Goal: Navigation & Orientation: Find specific page/section

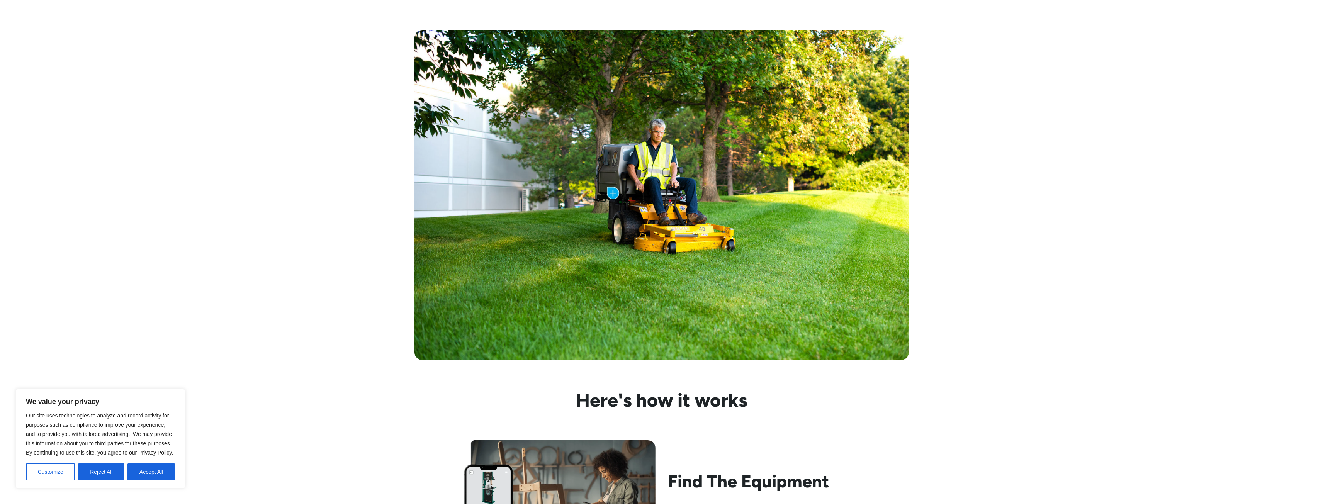
scroll to position [386, 0]
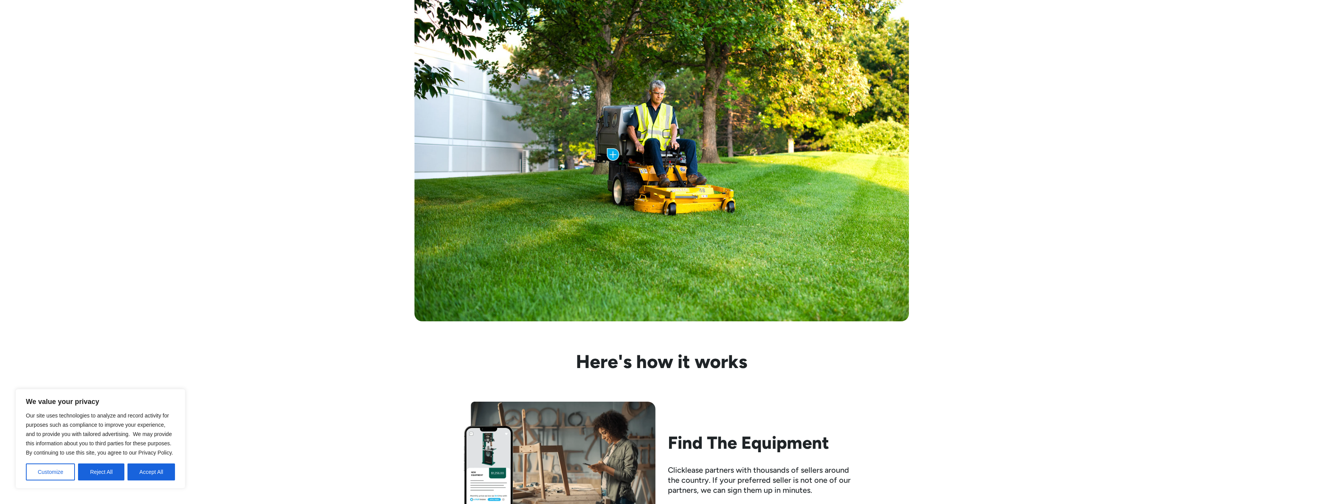
drag, startPoint x: 155, startPoint y: 474, endPoint x: 202, endPoint y: 450, distance: 52.9
click at [155, 473] on button "Accept All" at bounding box center [151, 472] width 48 height 17
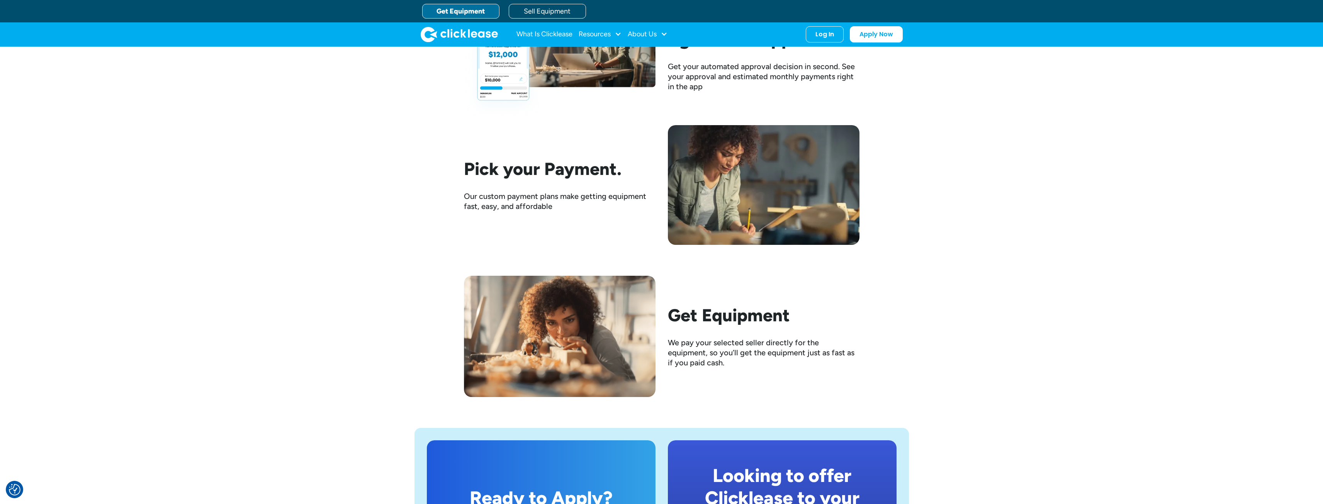
scroll to position [1032, 0]
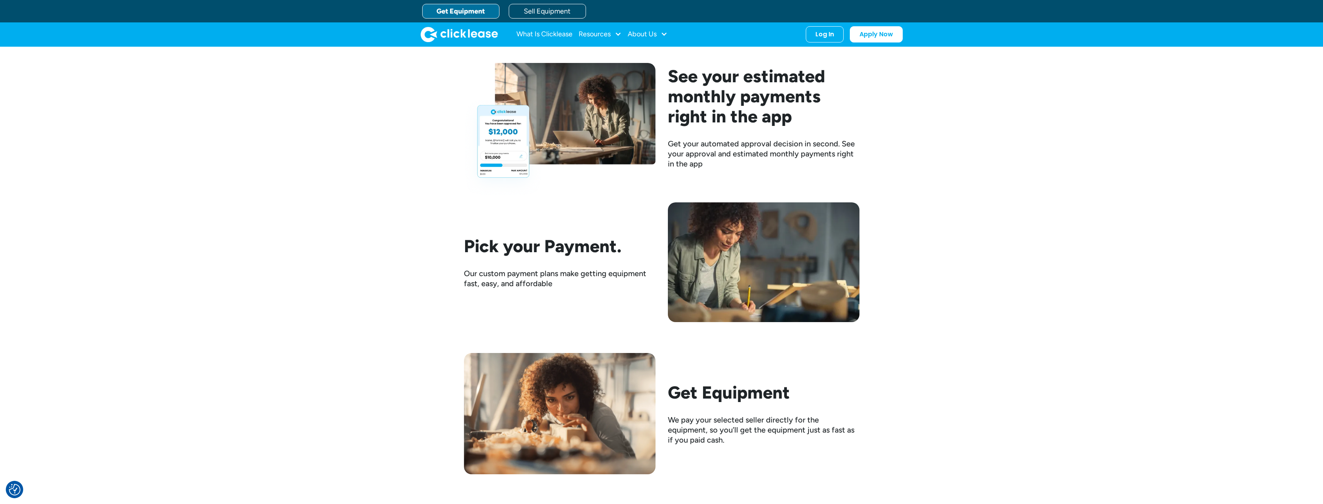
click at [624, 32] on div "What Is Clicklease Resources Blog Case Studies Videos FAQs About Us About Us Ca…" at bounding box center [592, 34] width 151 height 15
click at [617, 37] on div "Resources" at bounding box center [600, 34] width 43 height 15
drag, startPoint x: 374, startPoint y: 95, endPoint x: 381, endPoint y: 85, distance: 12.2
click at [374, 95] on div "Here's how it works Find The Equipment Clicklease partners with thousands of se…" at bounding box center [661, 91] width 1323 height 768
click at [612, 33] on div "Resources" at bounding box center [600, 34] width 43 height 15
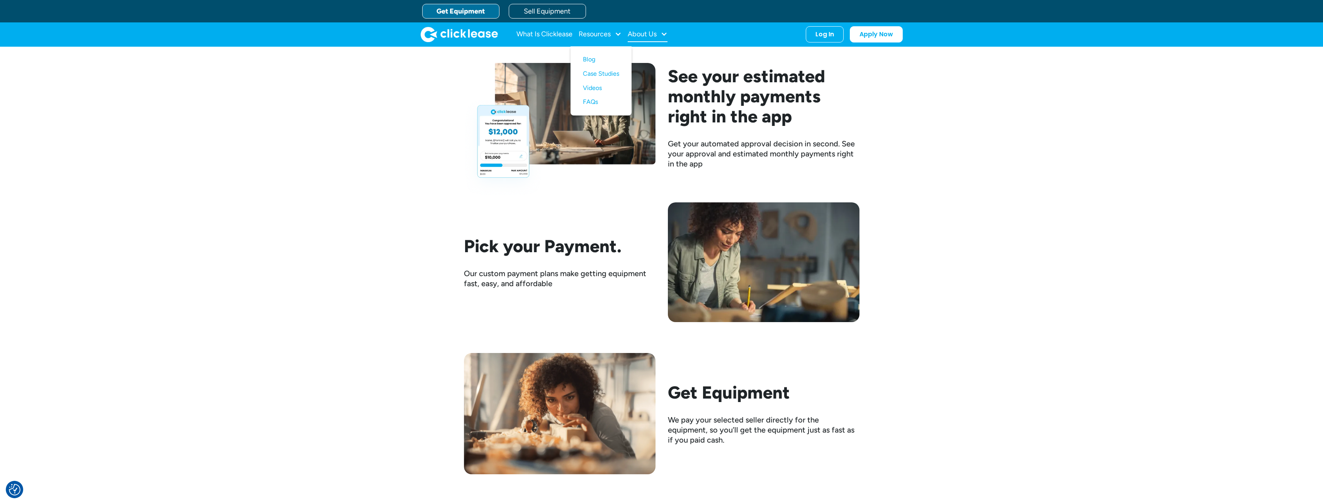
click at [663, 31] on div at bounding box center [664, 34] width 7 height 7
click at [561, 31] on link "What Is Clicklease" at bounding box center [545, 34] width 56 height 15
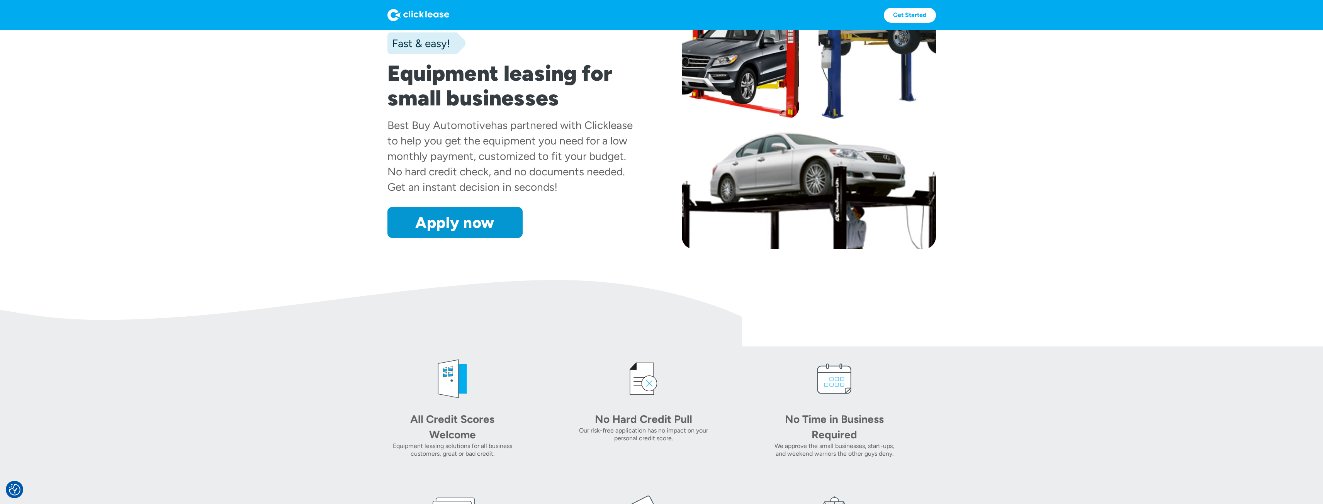
scroll to position [193, 0]
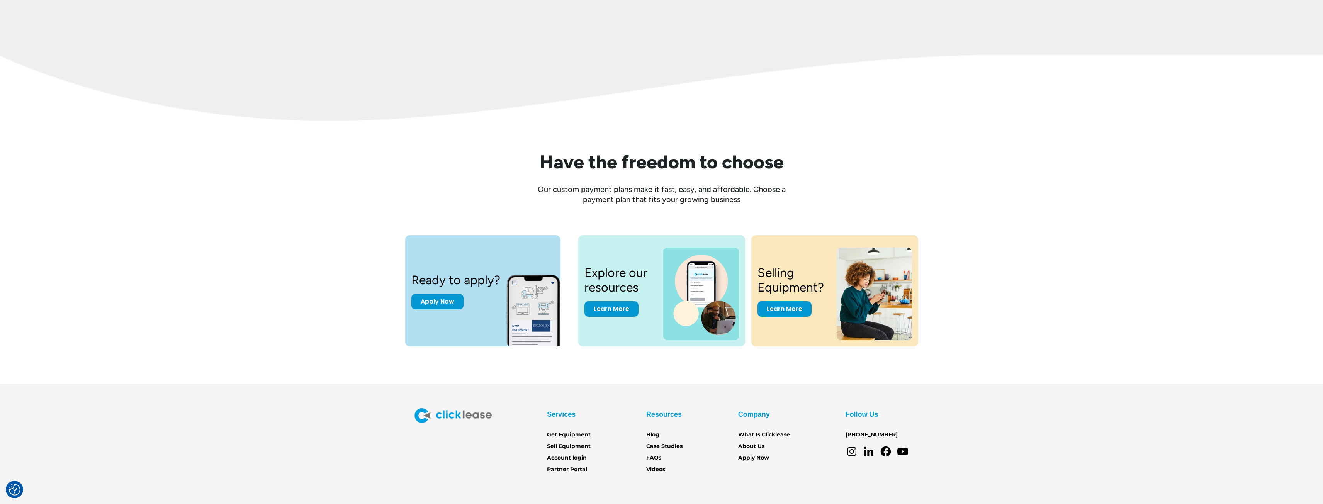
scroll to position [1025, 0]
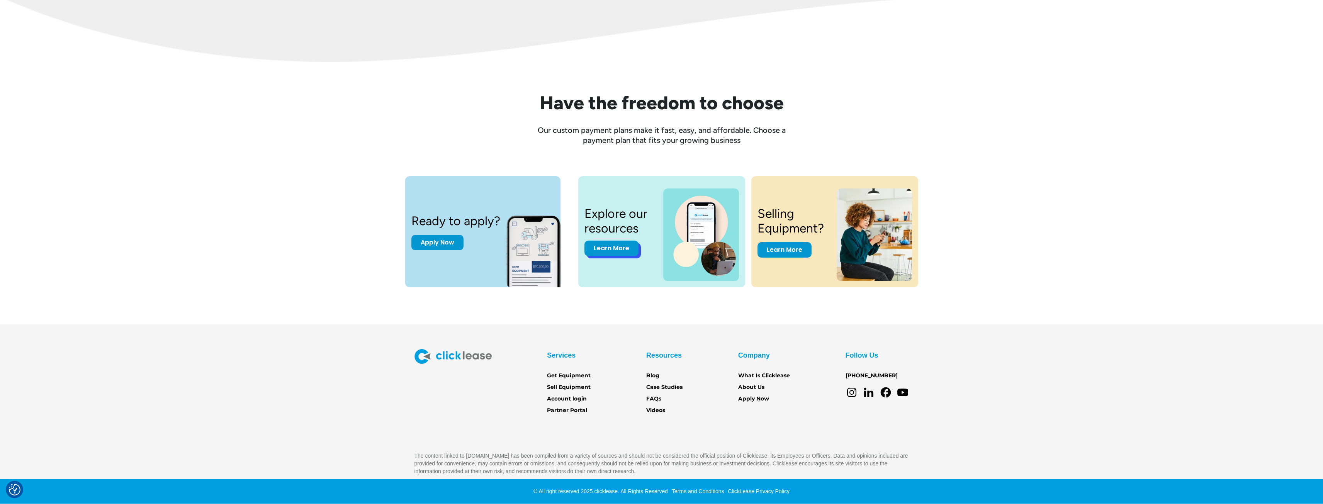
click at [608, 252] on link "Learn More" at bounding box center [612, 248] width 54 height 15
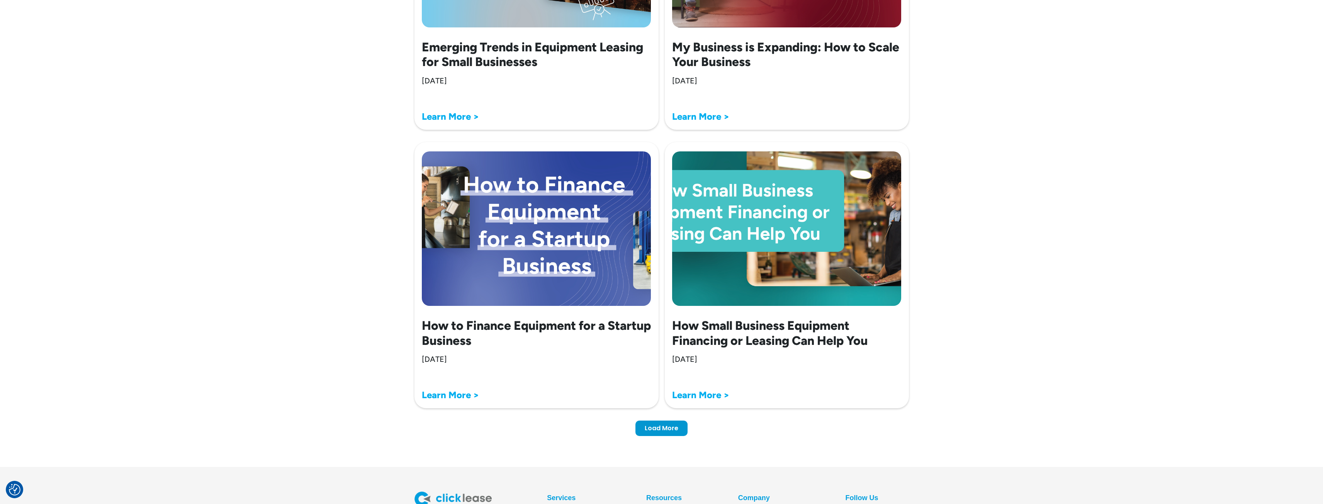
scroll to position [2306, 0]
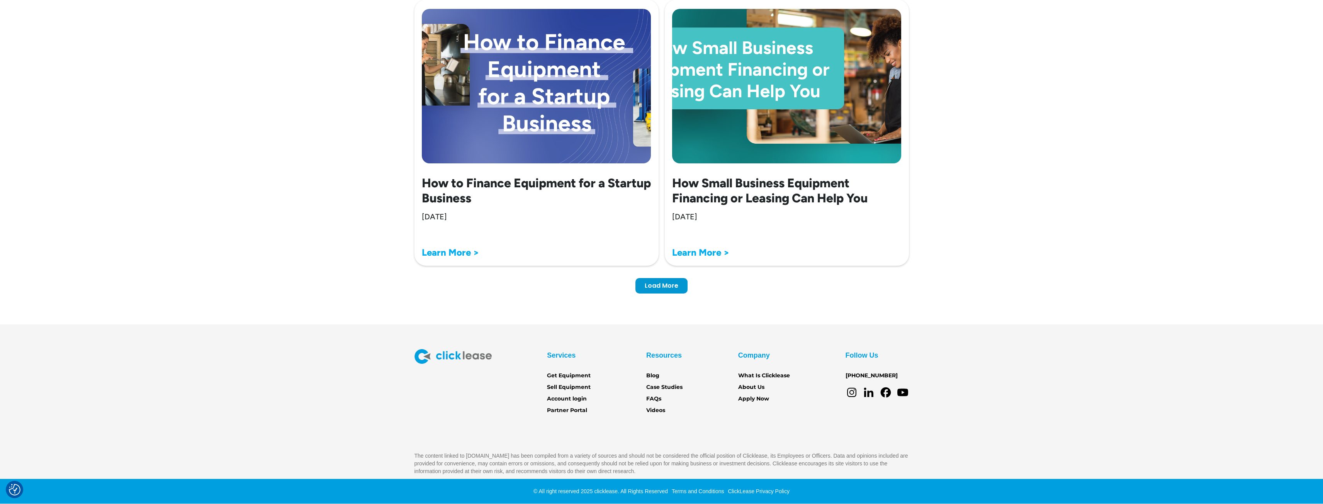
click at [664, 287] on div "Load More" at bounding box center [662, 284] width 34 height 8
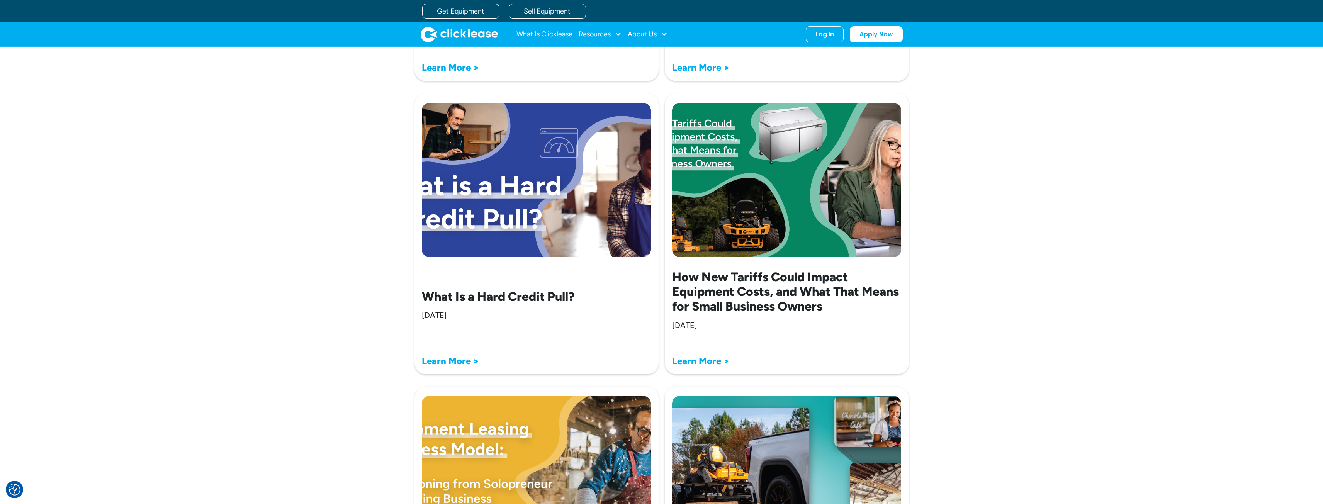
scroll to position [2577, 0]
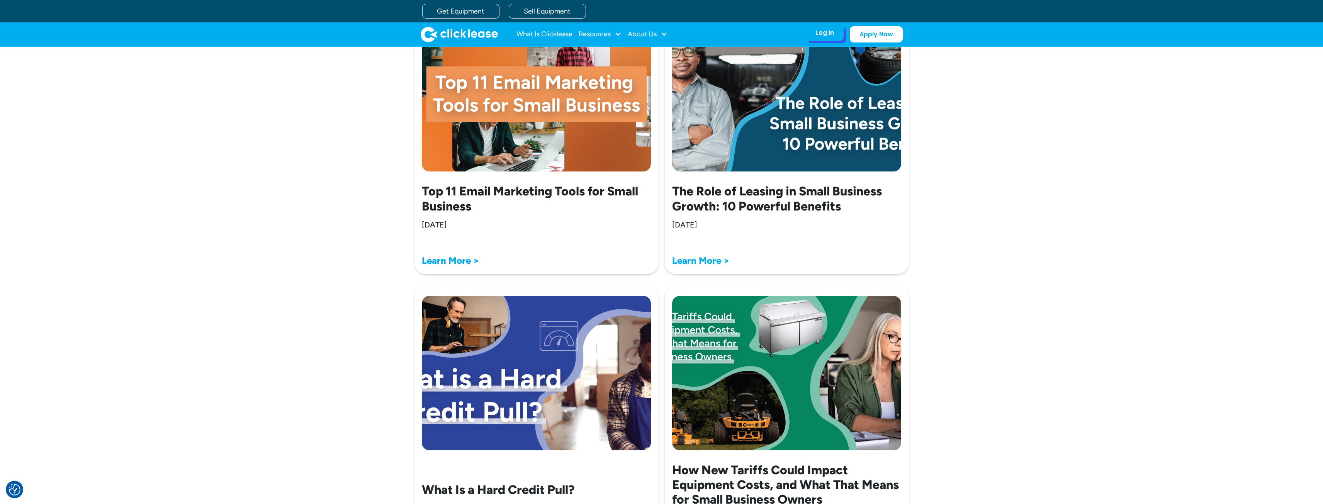
click at [824, 40] on div "Log In Account login I use Clicklease to get my equipment Partner Portal I offe…" at bounding box center [825, 33] width 38 height 16
click at [823, 30] on div "Log In" at bounding box center [825, 33] width 19 height 8
click at [876, 62] on div "I use Clicklease to get my equipment" at bounding box center [871, 68] width 58 height 12
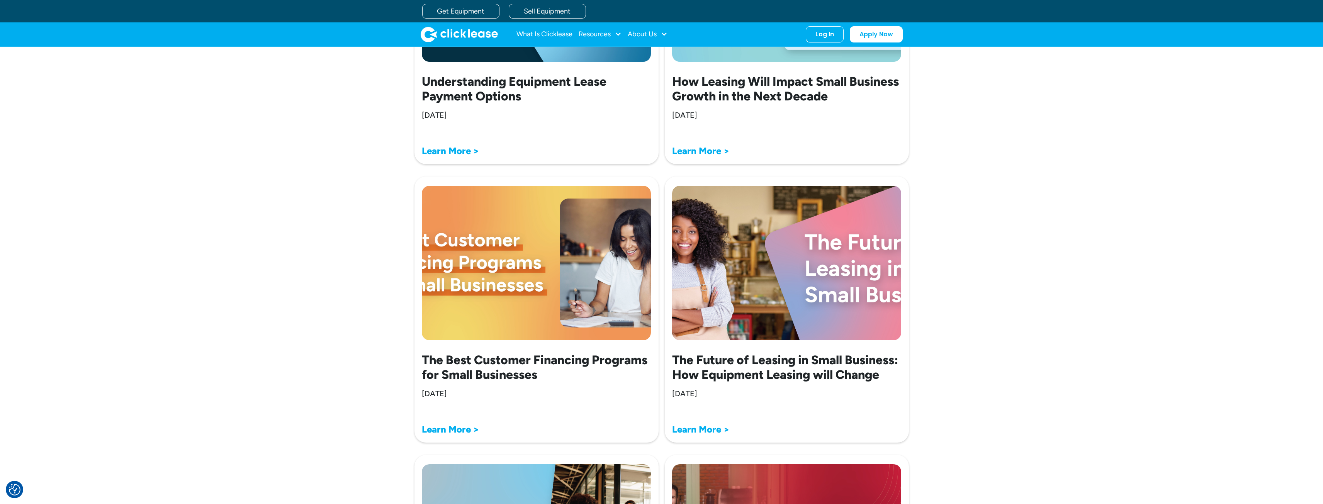
scroll to position [1379, 0]
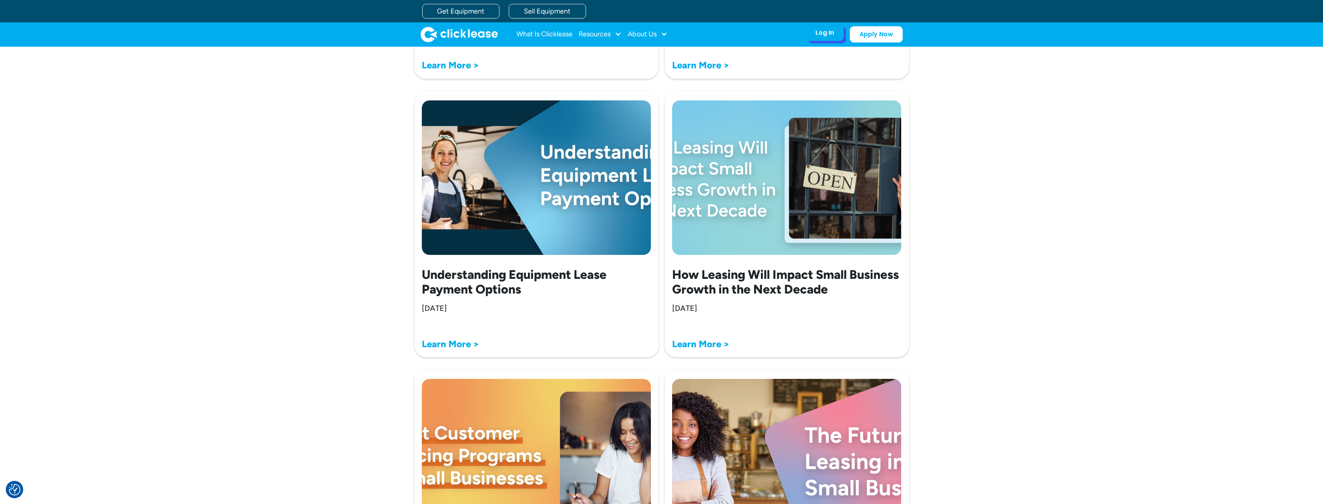
click at [823, 35] on div "Log In" at bounding box center [825, 33] width 19 height 8
click at [856, 95] on div "Partner Portal" at bounding box center [871, 94] width 58 height 8
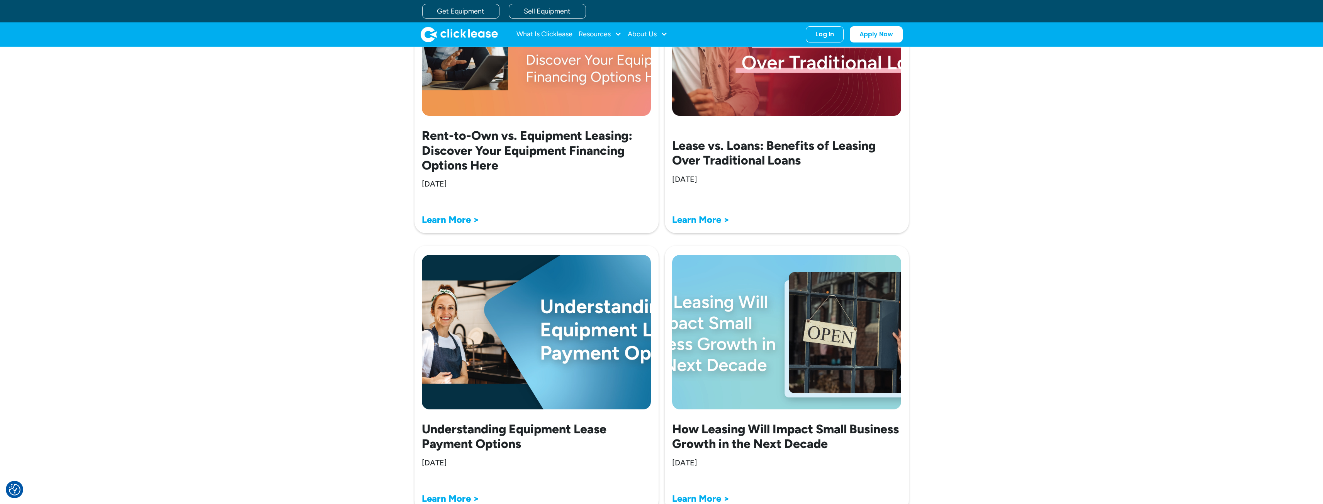
scroll to position [1147, 0]
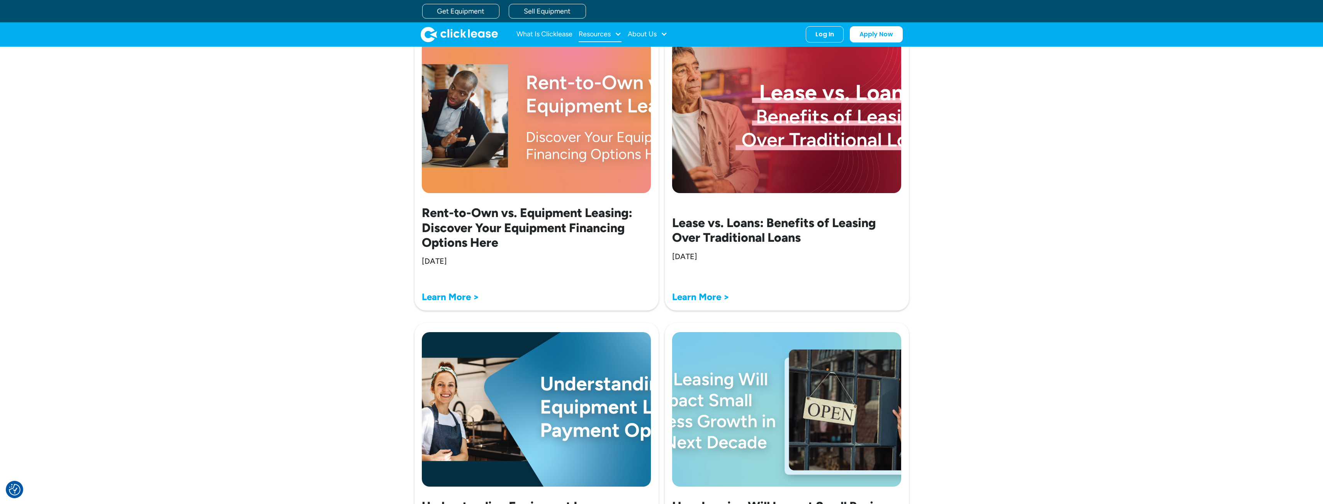
click at [618, 34] on div at bounding box center [618, 34] width 7 height 7
click at [662, 34] on div at bounding box center [664, 34] width 7 height 7
click at [607, 34] on div "Resources" at bounding box center [595, 34] width 32 height 0
click at [590, 61] on link "Blog" at bounding box center [601, 60] width 36 height 14
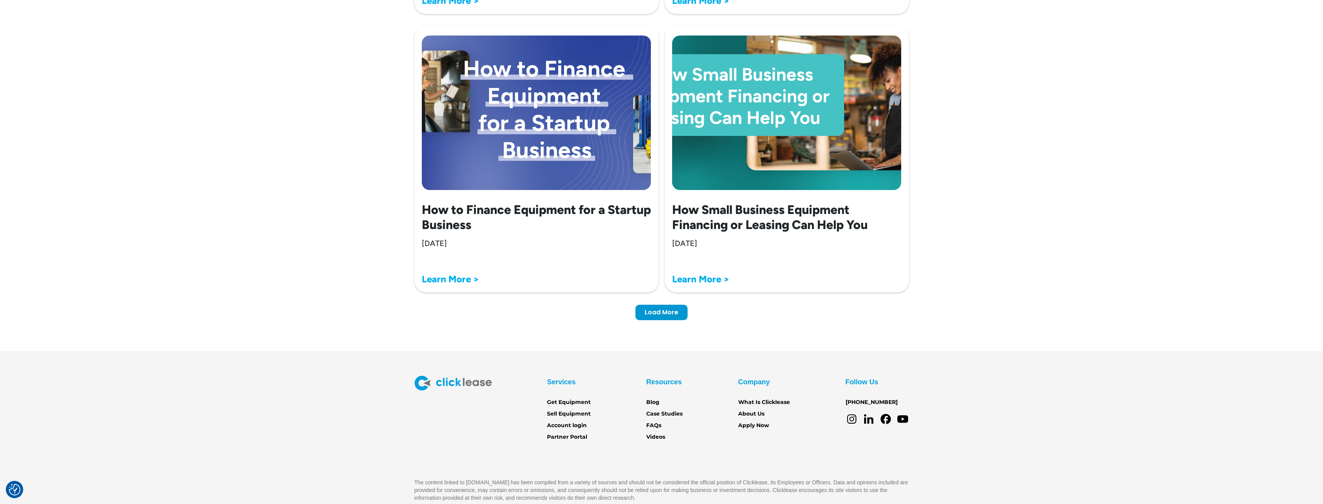
scroll to position [2306, 0]
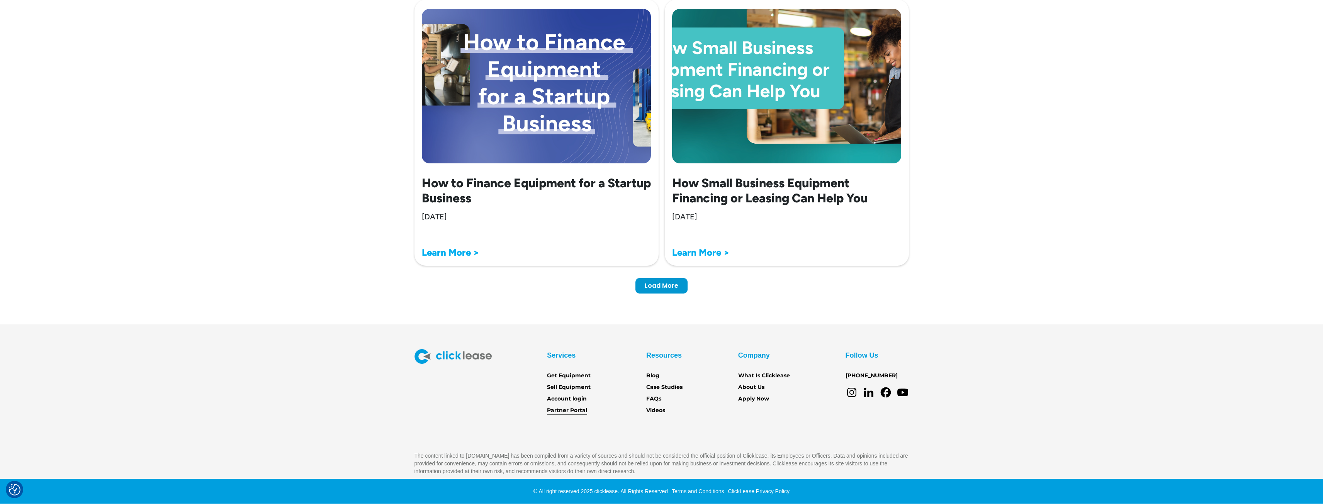
click at [572, 411] on link "Partner Portal" at bounding box center [567, 410] width 40 height 8
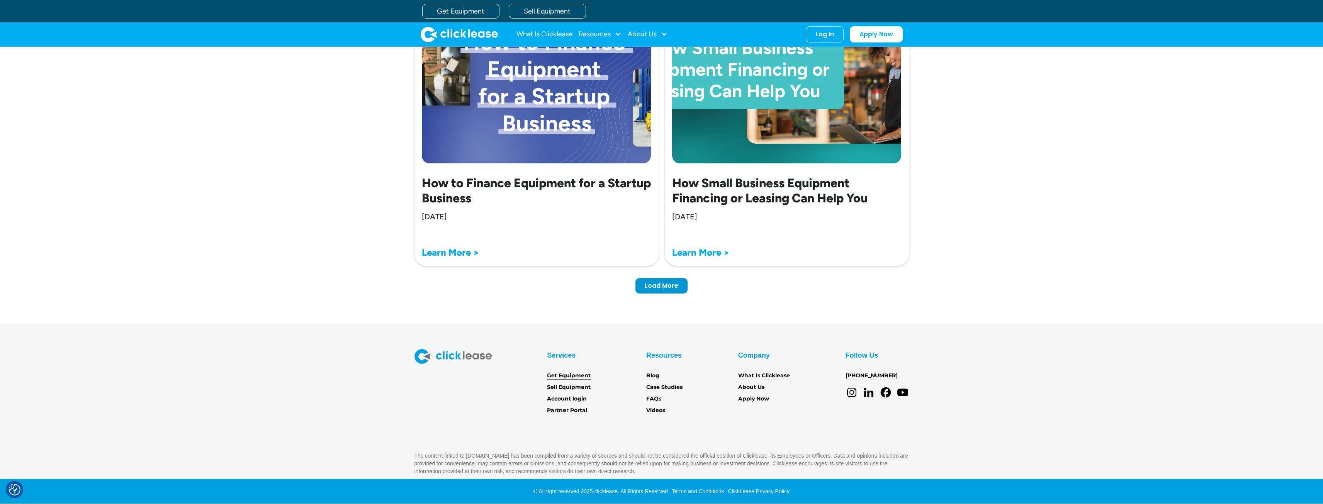
click at [564, 376] on link "Get Equipment" at bounding box center [569, 376] width 44 height 8
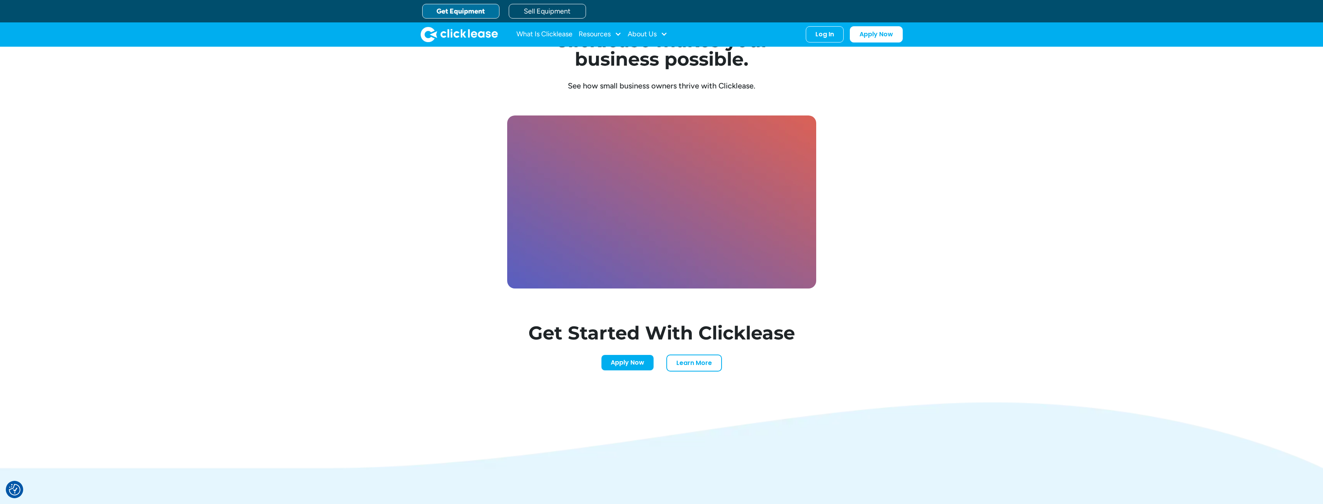
scroll to position [2114, 0]
